Goal: Use online tool/utility: Utilize a website feature to perform a specific function

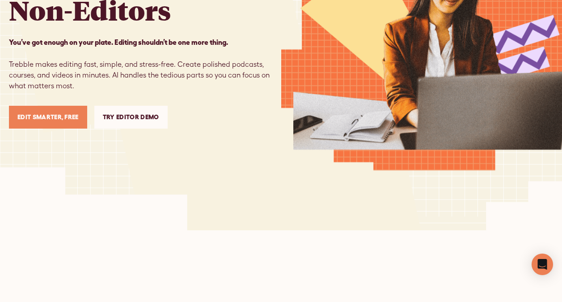
scroll to position [161, 0]
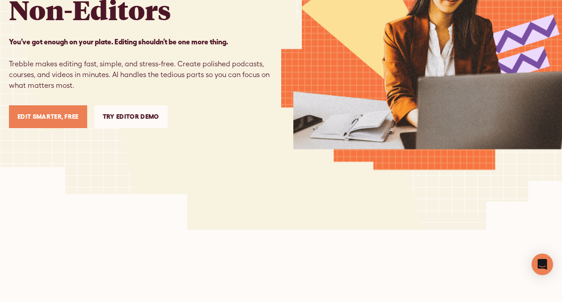
click at [148, 120] on link "Try Editor Demo" at bounding box center [130, 116] width 73 height 23
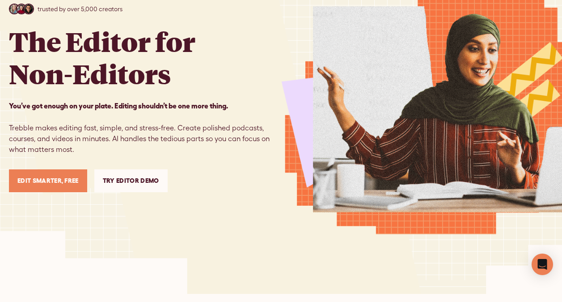
scroll to position [99, 0]
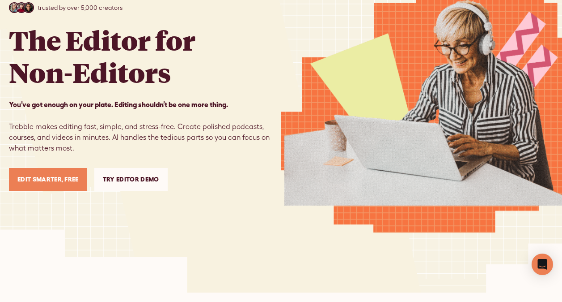
click at [121, 261] on div "trusted by over 5,000 creators The Editor for Non-Editors You’ve got enough on …" at bounding box center [281, 96] width 544 height 391
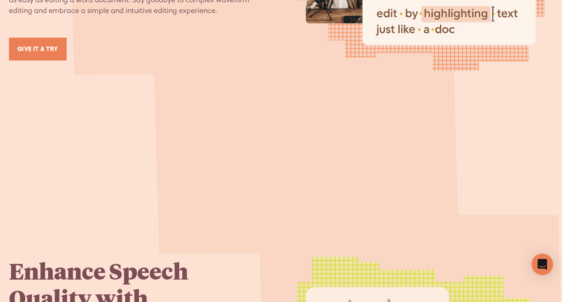
scroll to position [1195, 0]
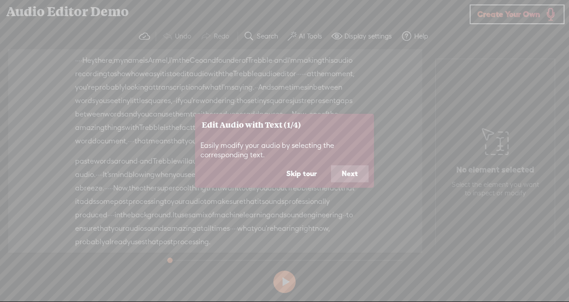
click at [353, 172] on button "Next" at bounding box center [350, 173] width 38 height 17
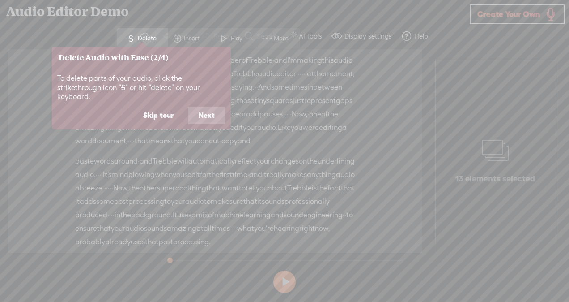
click at [208, 107] on button "Next" at bounding box center [207, 115] width 38 height 17
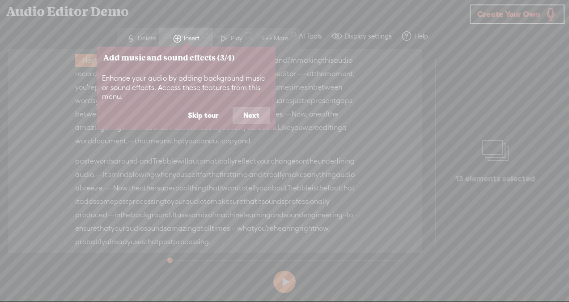
click at [242, 115] on button "Next" at bounding box center [252, 115] width 38 height 17
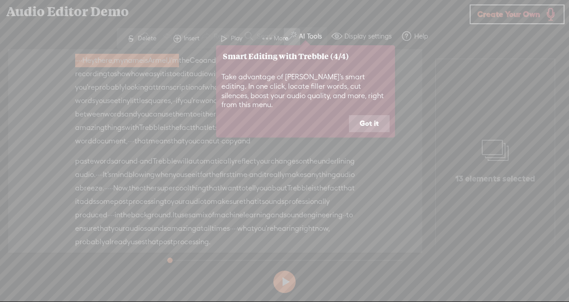
click at [362, 117] on button "Got it" at bounding box center [369, 123] width 41 height 17
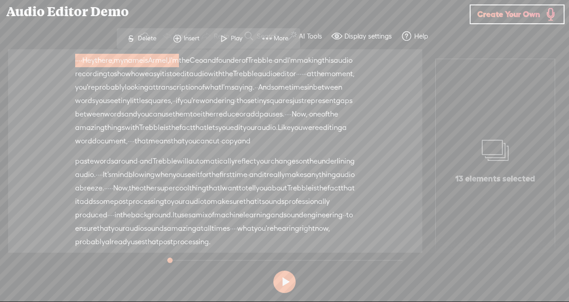
click at [169, 60] on span "Armel," at bounding box center [158, 60] width 21 height 13
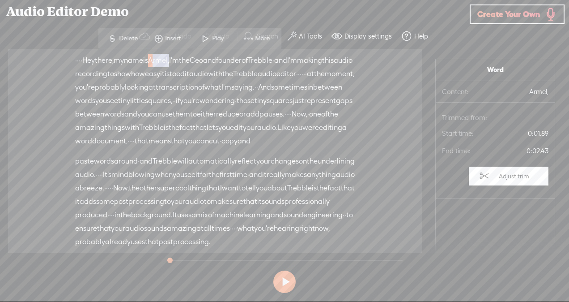
click at [169, 60] on span "Armel," at bounding box center [158, 60] width 21 height 13
drag, startPoint x: 187, startPoint y: 60, endPoint x: 214, endPoint y: 59, distance: 26.9
click at [214, 59] on div "· · · · Hey there, · my name is [GEOGRAPHIC_DATA], · I'm the Ceo and founder of…" at bounding box center [215, 101] width 280 height 94
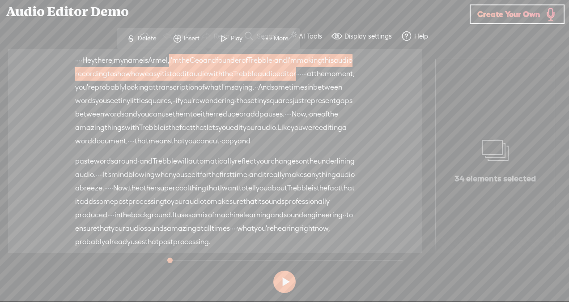
click at [179, 59] on span "I'm" at bounding box center [174, 60] width 10 height 13
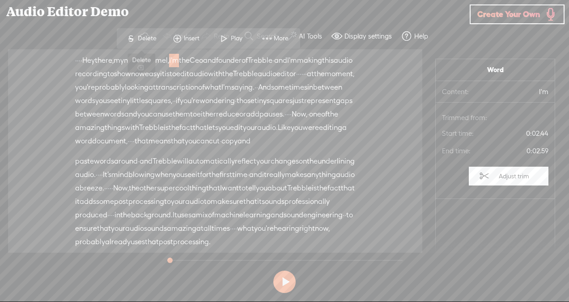
drag, startPoint x: 213, startPoint y: 60, endPoint x: 156, endPoint y: 40, distance: 61.3
click at [156, 49] on section "Unknown · · · · Hey there, · my name is [GEOGRAPHIC_DATA], · I'm the Ceo and fo…" at bounding box center [284, 150] width 560 height 203
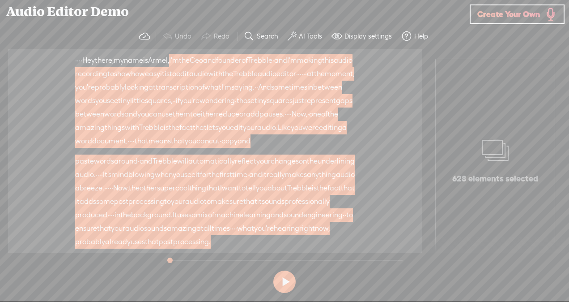
click at [156, 40] on div at bounding box center [156, 36] width 0 height 9
click at [107, 78] on span "recording" at bounding box center [91, 73] width 32 height 13
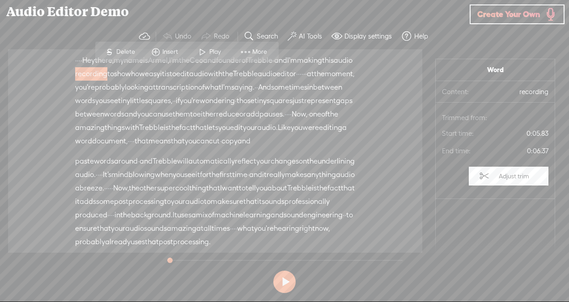
click at [95, 84] on span "you're" at bounding box center [85, 87] width 20 height 13
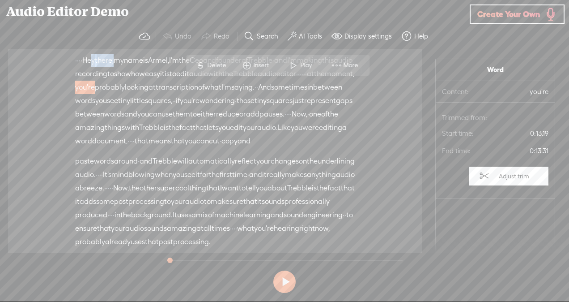
drag, startPoint x: 102, startPoint y: 60, endPoint x: 130, endPoint y: 63, distance: 27.5
click at [130, 63] on div "· · · · Hey there, · my name is [GEOGRAPHIC_DATA], · I'm the Ceo and founder of…" at bounding box center [215, 101] width 280 height 94
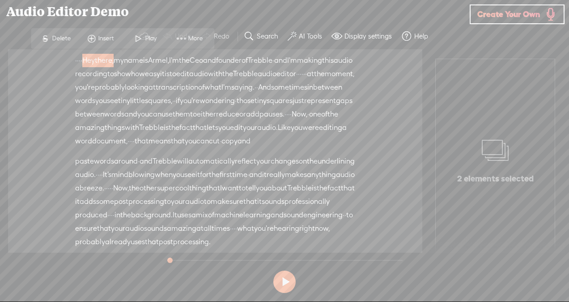
click at [114, 63] on span "there," at bounding box center [104, 60] width 19 height 13
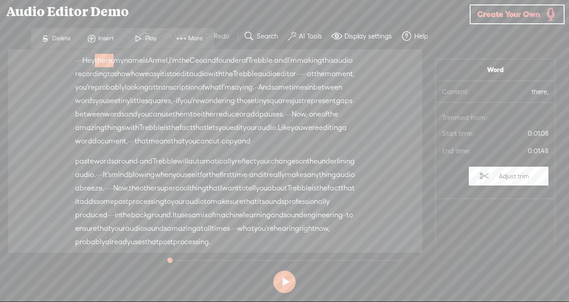
drag, startPoint x: 130, startPoint y: 63, endPoint x: 158, endPoint y: 70, distance: 29.0
click at [158, 70] on div "· · · · Hey there, · my name is [GEOGRAPHIC_DATA], · I'm the Ceo and founder of…" at bounding box center [215, 101] width 280 height 94
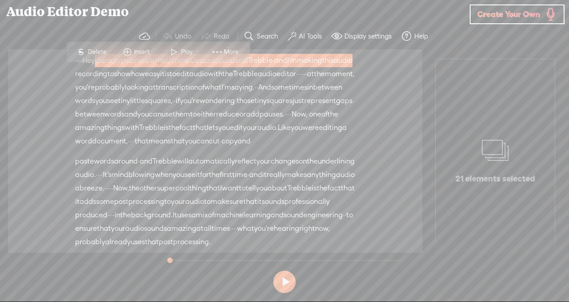
click at [334, 67] on span "audio" at bounding box center [343, 60] width 19 height 13
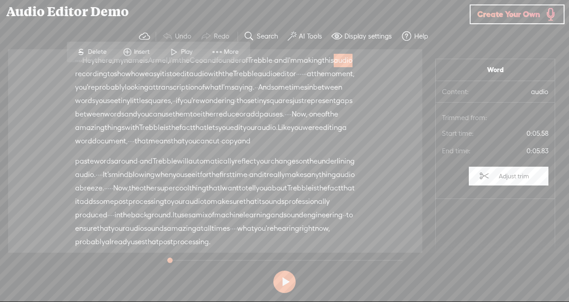
click at [73, 96] on div "Unknown · · · · Hey there, · my name is [GEOGRAPHIC_DATA], · I'm the Ceo and fo…" at bounding box center [215, 150] width 414 height 203
drag, startPoint x: 89, startPoint y: 76, endPoint x: 66, endPoint y: 59, distance: 28.9
click at [66, 59] on div "Unknown · · · · Hey there, · my name is [GEOGRAPHIC_DATA], · I'm the Ceo and fo…" at bounding box center [215, 150] width 414 height 203
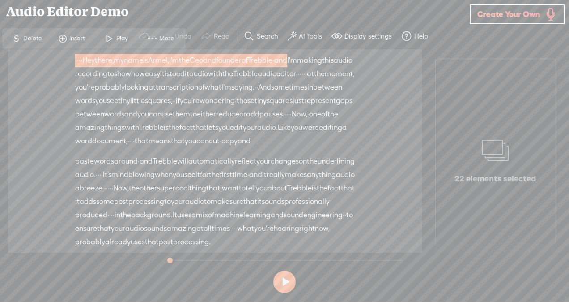
click at [36, 38] on span "Delete" at bounding box center [33, 38] width 21 height 9
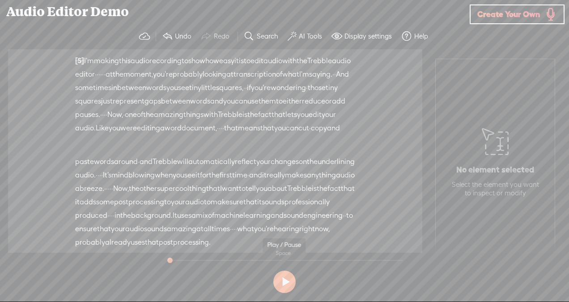
click at [281, 280] on button at bounding box center [284, 281] width 22 height 22
click at [289, 285] on button at bounding box center [284, 281] width 22 height 22
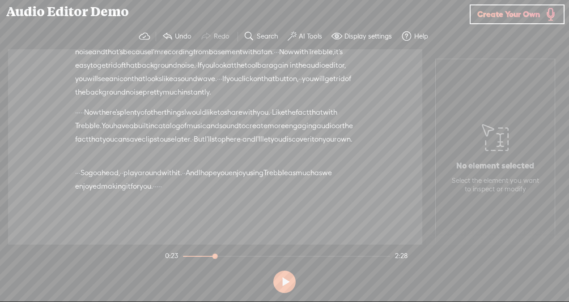
scroll to position [419, 0]
click at [306, 36] on label "AI Tools" at bounding box center [310, 36] width 23 height 9
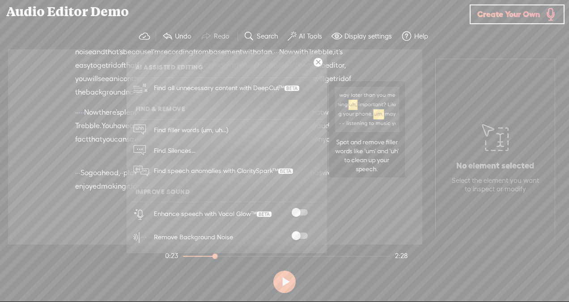
click at [217, 130] on span "Find filler words (um, uh...)" at bounding box center [191, 129] width 81 height 20
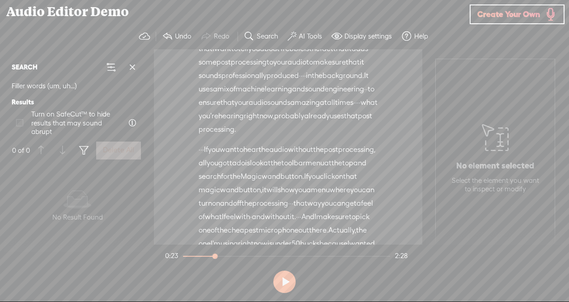
scroll to position [0, 0]
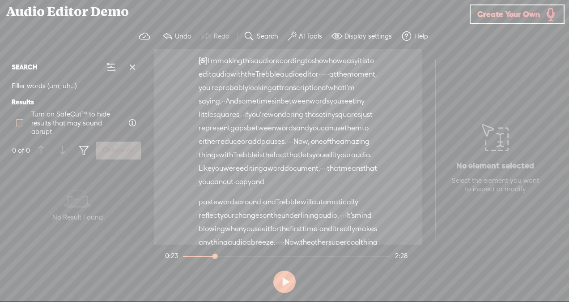
click at [19, 123] on span at bounding box center [19, 122] width 7 height 7
click at [19, 123] on input "Turn on SafeCut™ to hide results that may sound abrupt" at bounding box center [19, 122] width 7 height 7
checkbox input "true"
click at [21, 123] on span at bounding box center [19, 122] width 7 height 7
click at [21, 123] on input "Turn on SafeCut™ to hide results that may sound abrupt" at bounding box center [19, 122] width 7 height 7
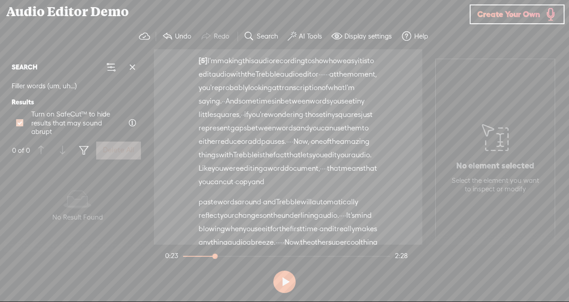
checkbox input "false"
click at [491, 136] on icon at bounding box center [495, 138] width 27 height 46
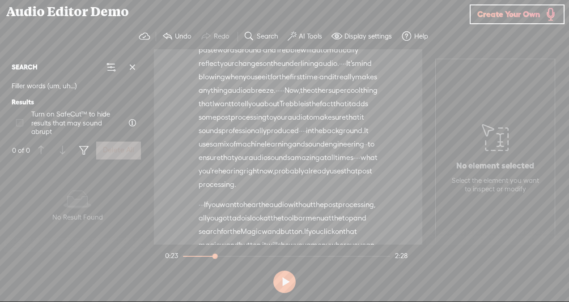
scroll to position [153, 0]
click at [298, 32] on button "AI Tools" at bounding box center [306, 36] width 44 height 18
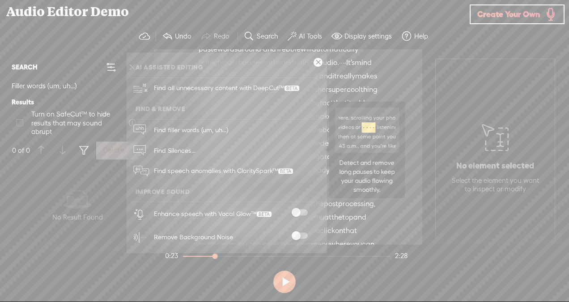
click at [242, 157] on link "Find Silences..." at bounding box center [226, 150] width 191 height 21
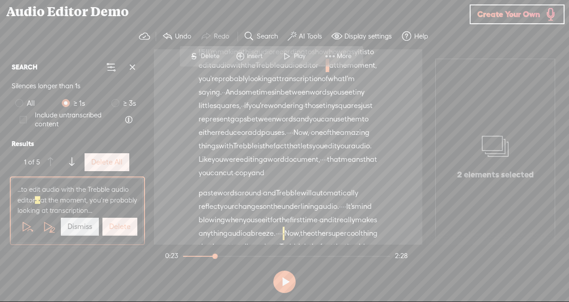
scroll to position [4, 0]
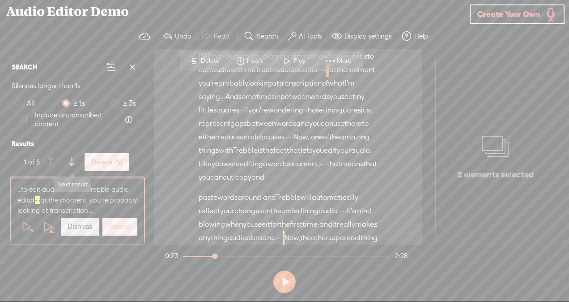
click at [75, 157] on button at bounding box center [72, 162] width 18 height 18
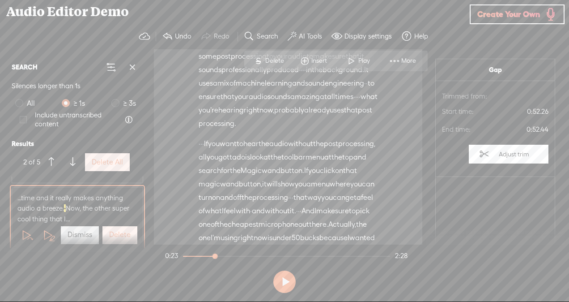
scroll to position [51, 0]
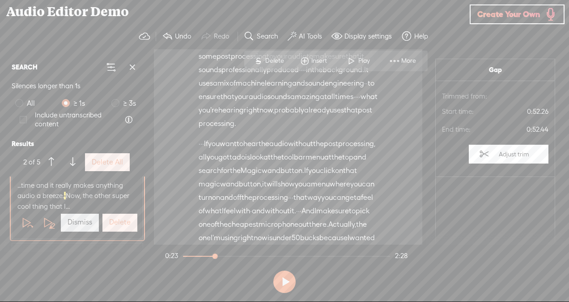
click at [103, 165] on label "Delete All" at bounding box center [107, 161] width 31 height 9
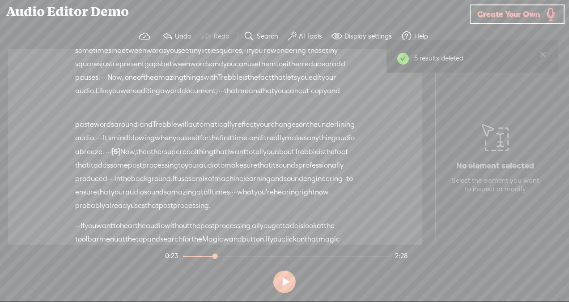
scroll to position [0, 0]
